Goal: Task Accomplishment & Management: Manage account settings

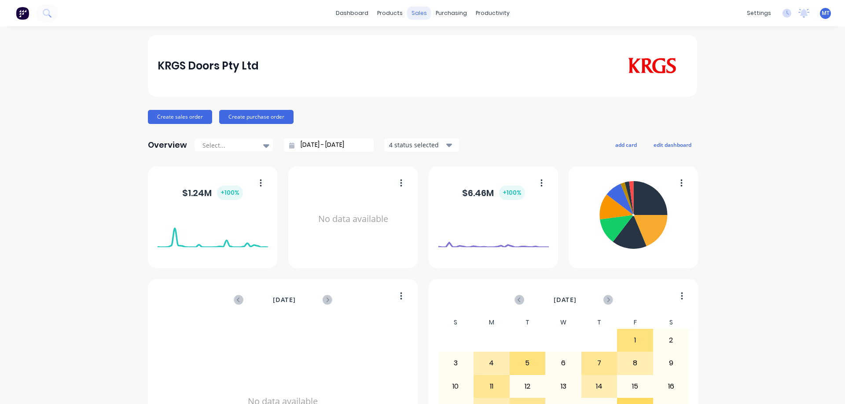
click at [421, 11] on div "sales" at bounding box center [419, 13] width 24 height 13
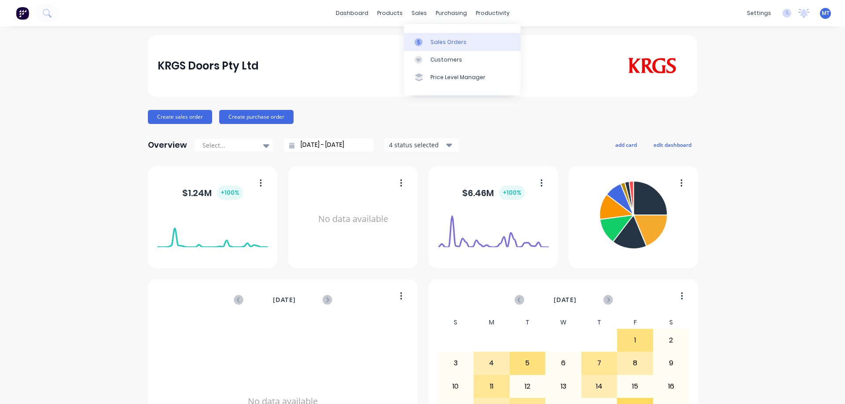
click at [435, 43] on div "Sales Orders" at bounding box center [448, 42] width 36 height 8
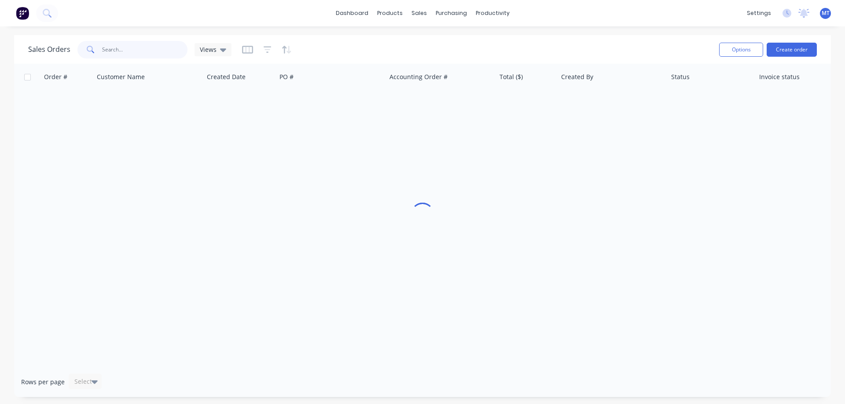
click at [152, 47] on input "text" at bounding box center [145, 50] width 86 height 18
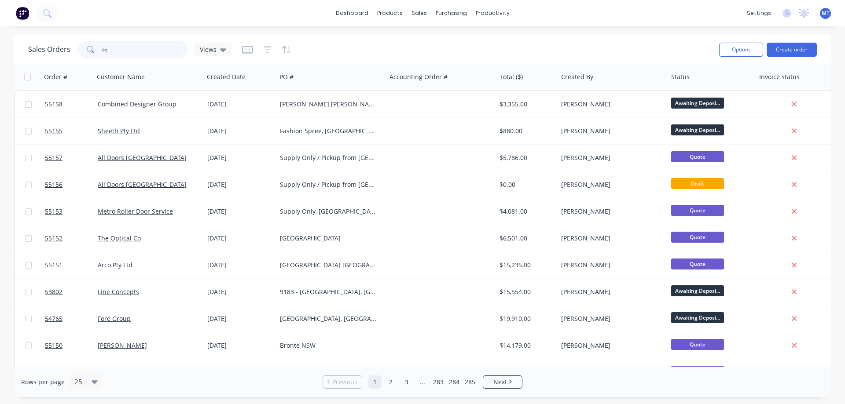
type input "t"
type input "mirrabooka"
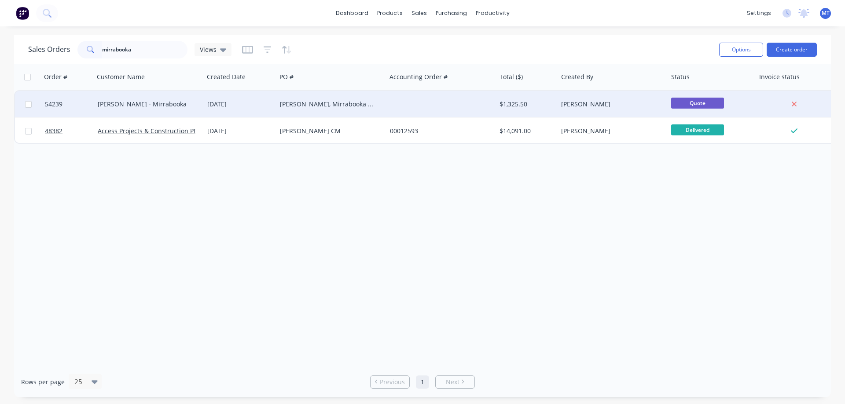
click at [322, 106] on div "[PERSON_NAME], Mirrabooka WA" at bounding box center [329, 104] width 98 height 9
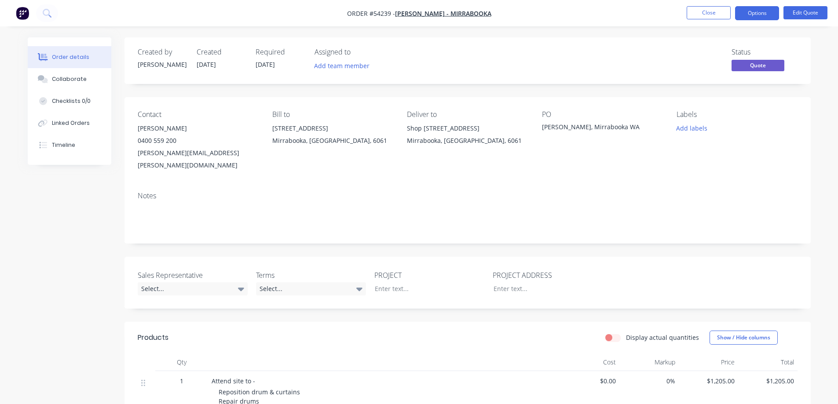
click at [744, 67] on span "Quote" at bounding box center [758, 65] width 53 height 11
click at [762, 19] on button "Options" at bounding box center [757, 13] width 44 height 14
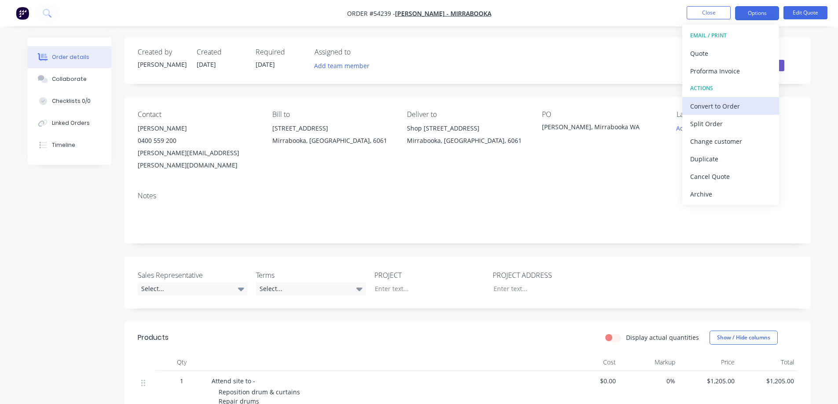
click at [734, 105] on div "Convert to Order" at bounding box center [730, 106] width 81 height 13
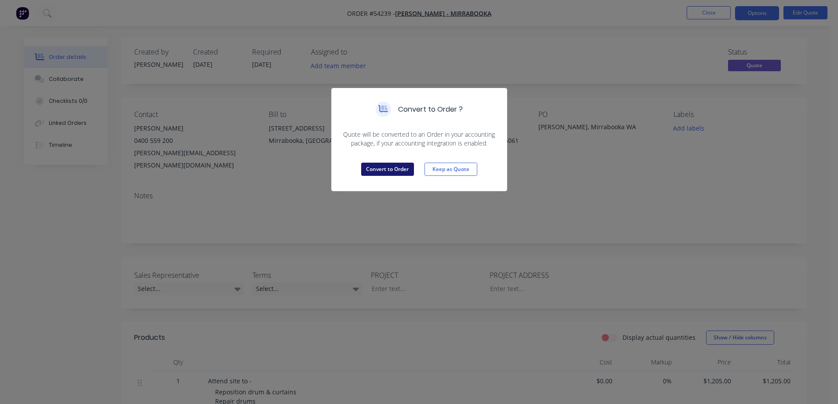
click at [379, 170] on button "Convert to Order" at bounding box center [387, 169] width 53 height 13
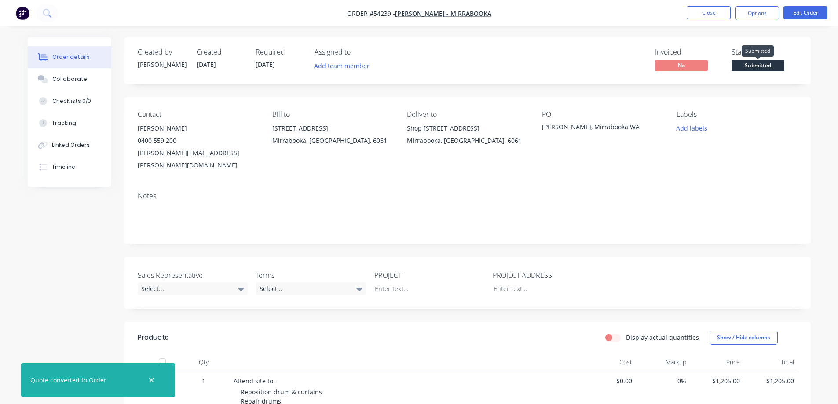
click at [754, 63] on span "Submitted" at bounding box center [758, 65] width 53 height 11
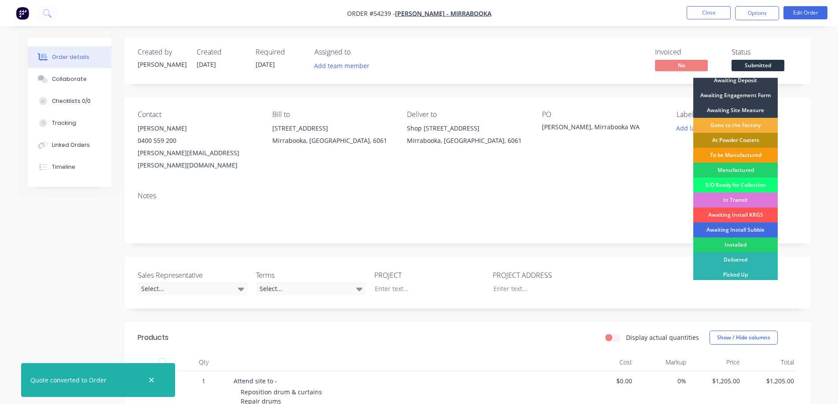
scroll to position [7, 0]
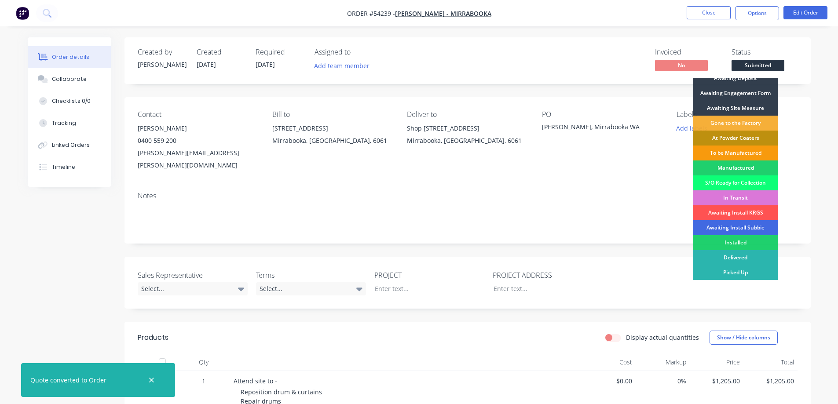
click at [734, 228] on div "Awaiting Install Subbie" at bounding box center [735, 227] width 84 height 15
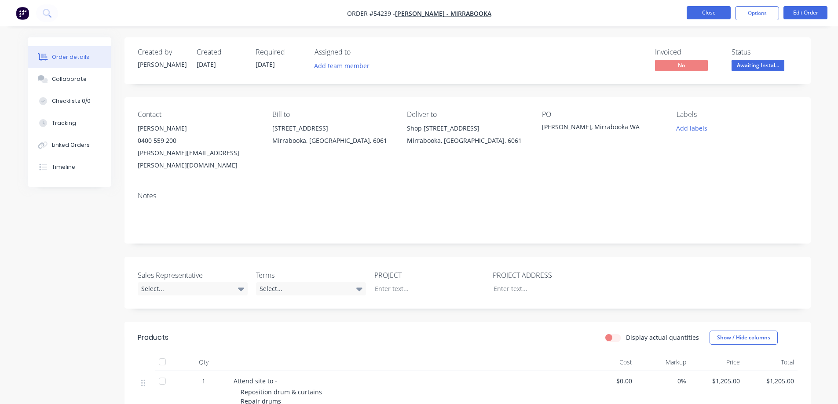
click at [695, 13] on button "Close" at bounding box center [709, 12] width 44 height 13
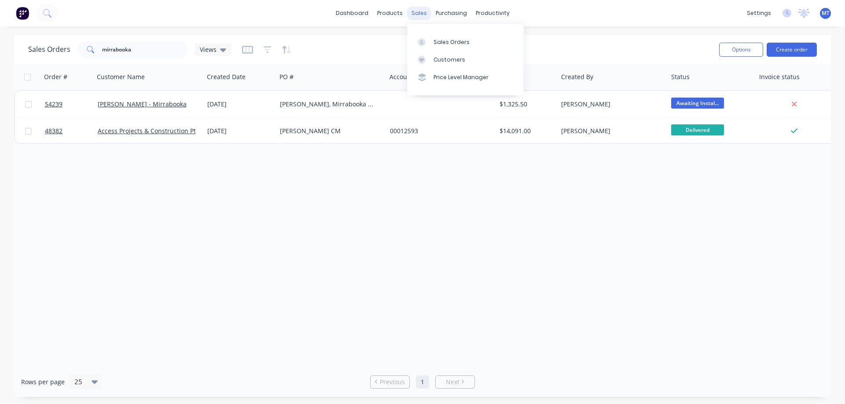
click at [419, 13] on div "sales" at bounding box center [419, 13] width 24 height 13
click at [423, 57] on icon at bounding box center [421, 60] width 8 height 8
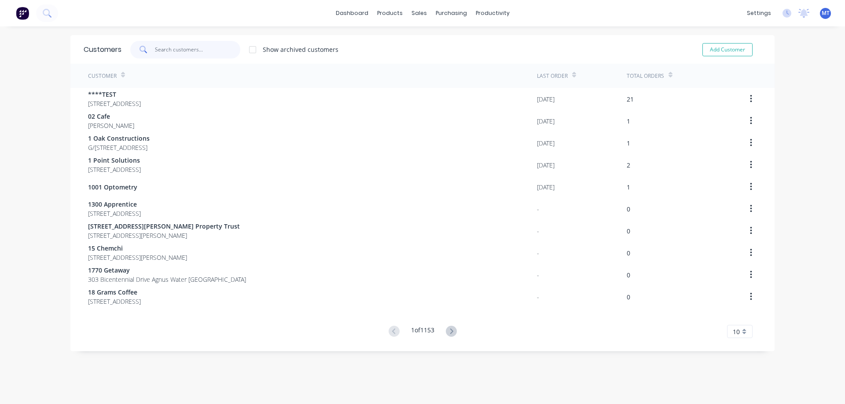
click at [170, 43] on input "text" at bounding box center [198, 50] width 86 height 18
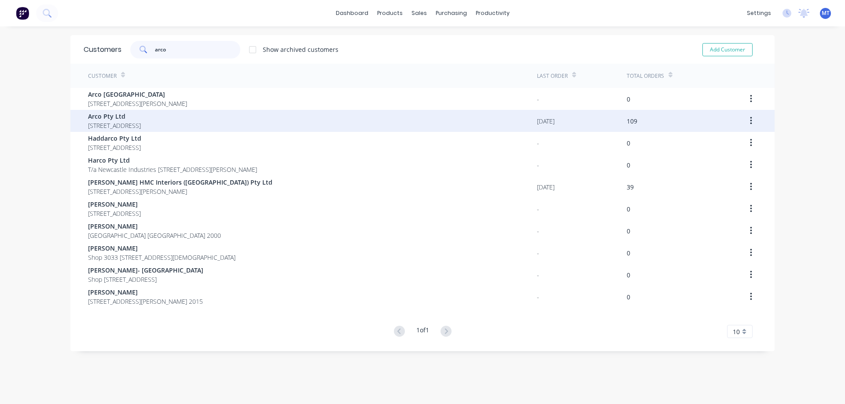
type input "arco"
click at [133, 117] on span "Arco Pty Ltd" at bounding box center [114, 116] width 53 height 9
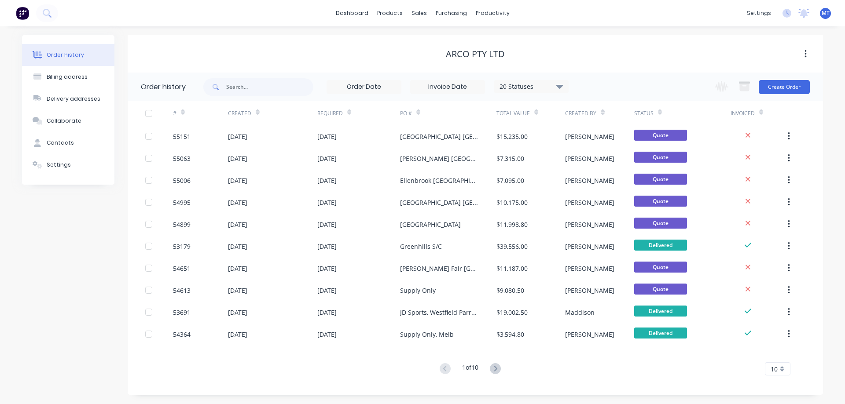
click at [776, 370] on span "10" at bounding box center [773, 369] width 7 height 9
click at [775, 357] on div "35" at bounding box center [777, 354] width 25 height 15
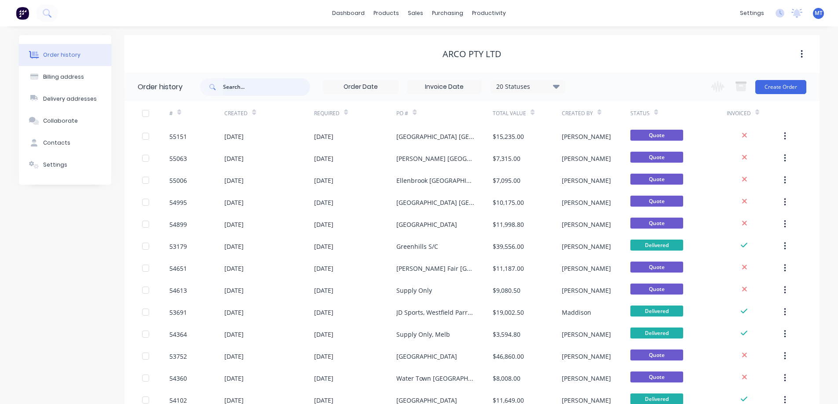
click at [297, 87] on input "text" at bounding box center [266, 87] width 87 height 18
type input "[PERSON_NAME]"
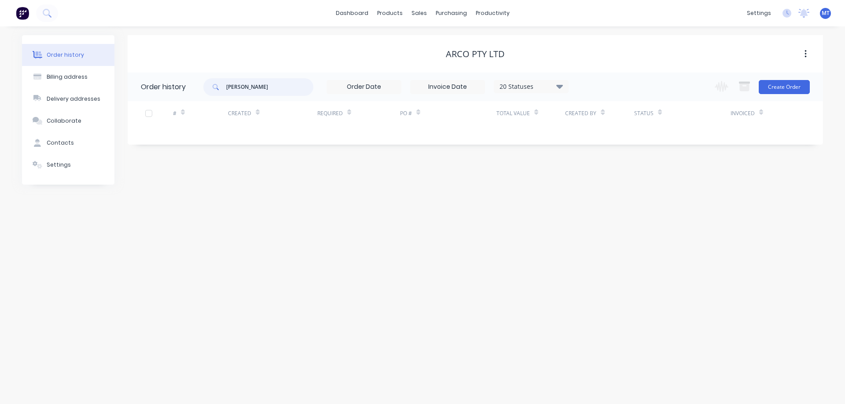
drag, startPoint x: 272, startPoint y: 90, endPoint x: 129, endPoint y: 79, distance: 143.8
click at [129, 79] on header "Order history miranda 20 Statuses Invoice Status Invoiced Not Invoiced Partial …" at bounding box center [475, 87] width 695 height 29
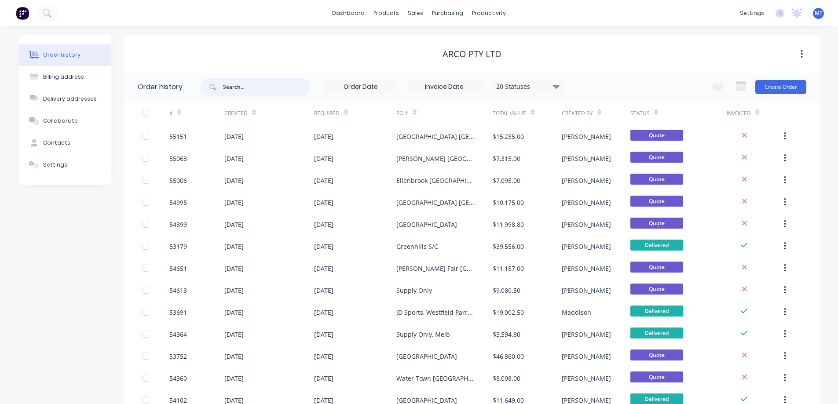
click at [278, 94] on input "text" at bounding box center [266, 87] width 87 height 18
type input "coffs"
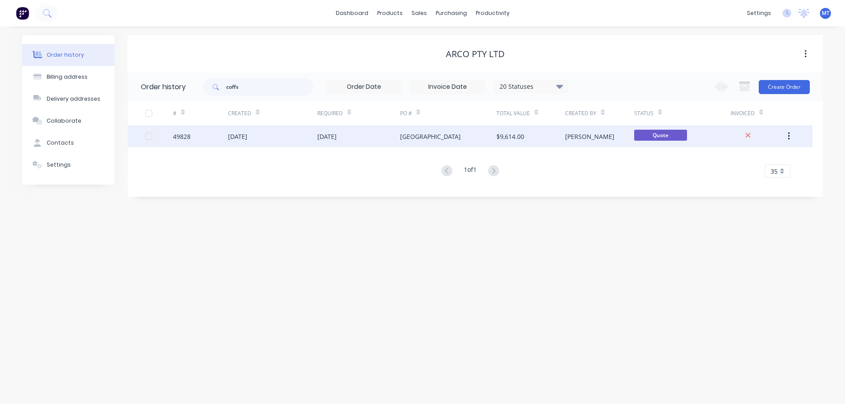
click at [351, 134] on div "[DATE]" at bounding box center [358, 136] width 83 height 22
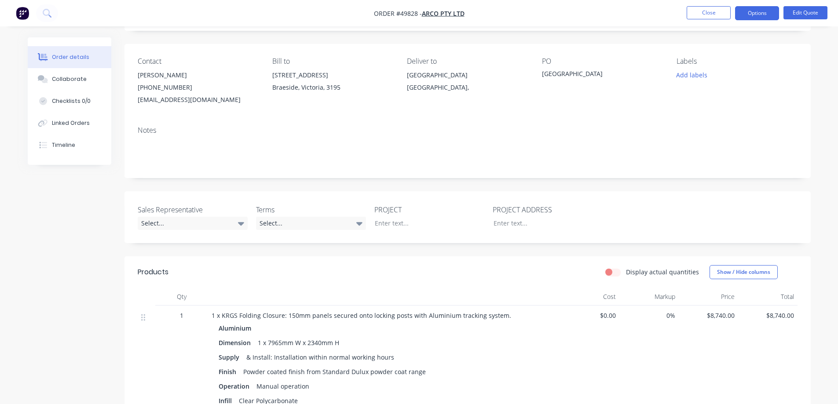
scroll to position [176, 0]
